Goal: Task Accomplishment & Management: Use online tool/utility

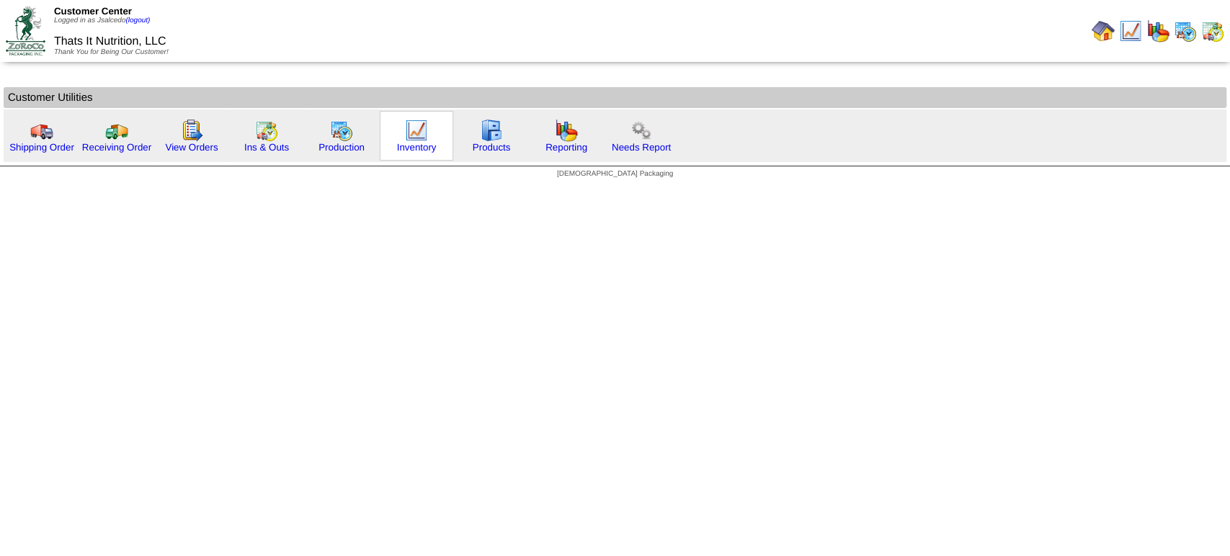
click at [412, 134] on img at bounding box center [416, 130] width 23 height 23
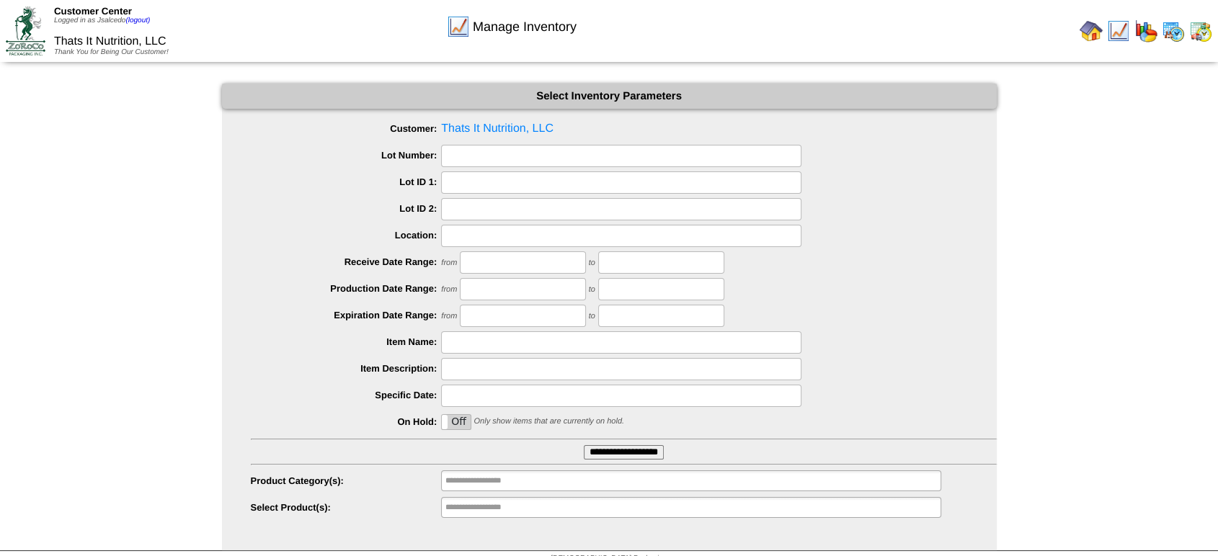
click at [629, 463] on ul "Customer: Thats It Nutrition, LLC Lot Number: Lot ID 1: Lot ID 2: Location: Rec…" at bounding box center [609, 318] width 775 height 401
click at [631, 453] on input "**********" at bounding box center [624, 452] width 80 height 14
